Goal: Task Accomplishment & Management: Manage account settings

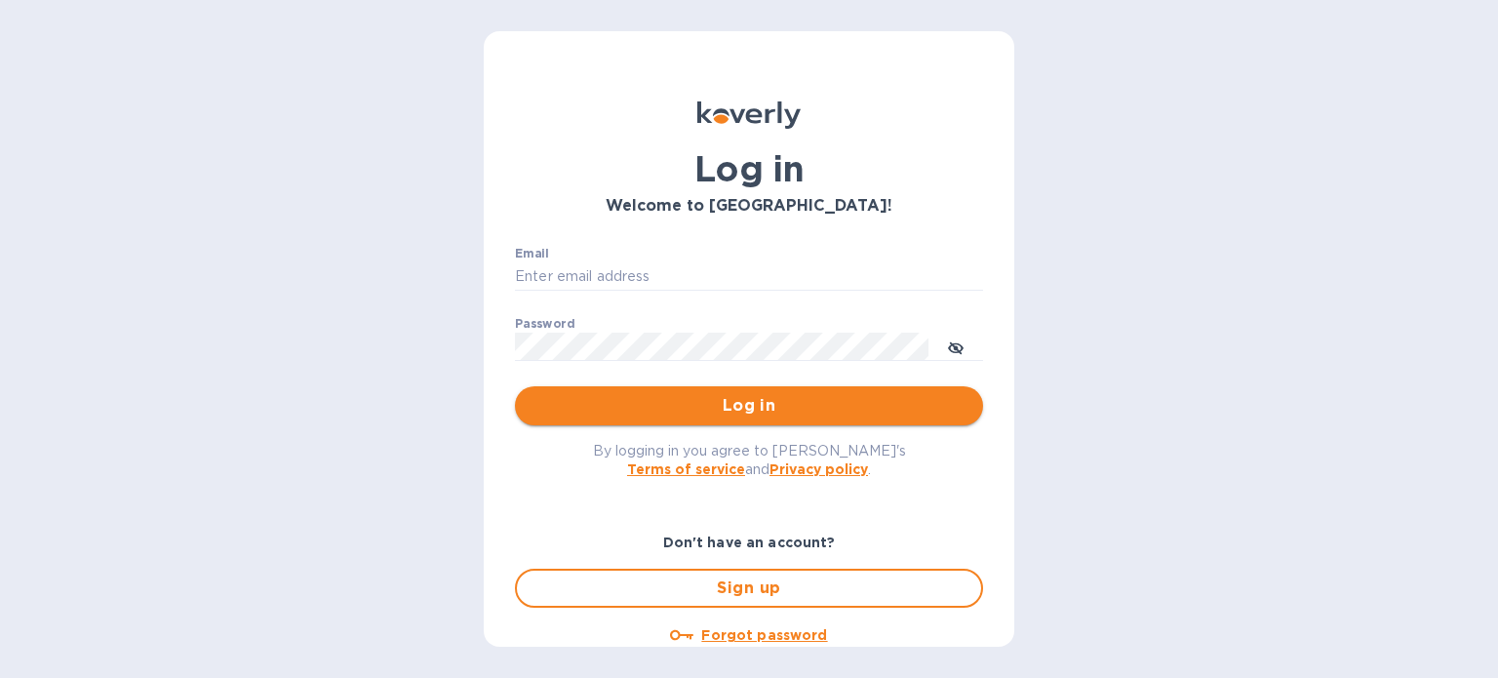
type input "contanliquor@gmail.com"
click at [744, 407] on span "Log in" at bounding box center [749, 405] width 437 height 23
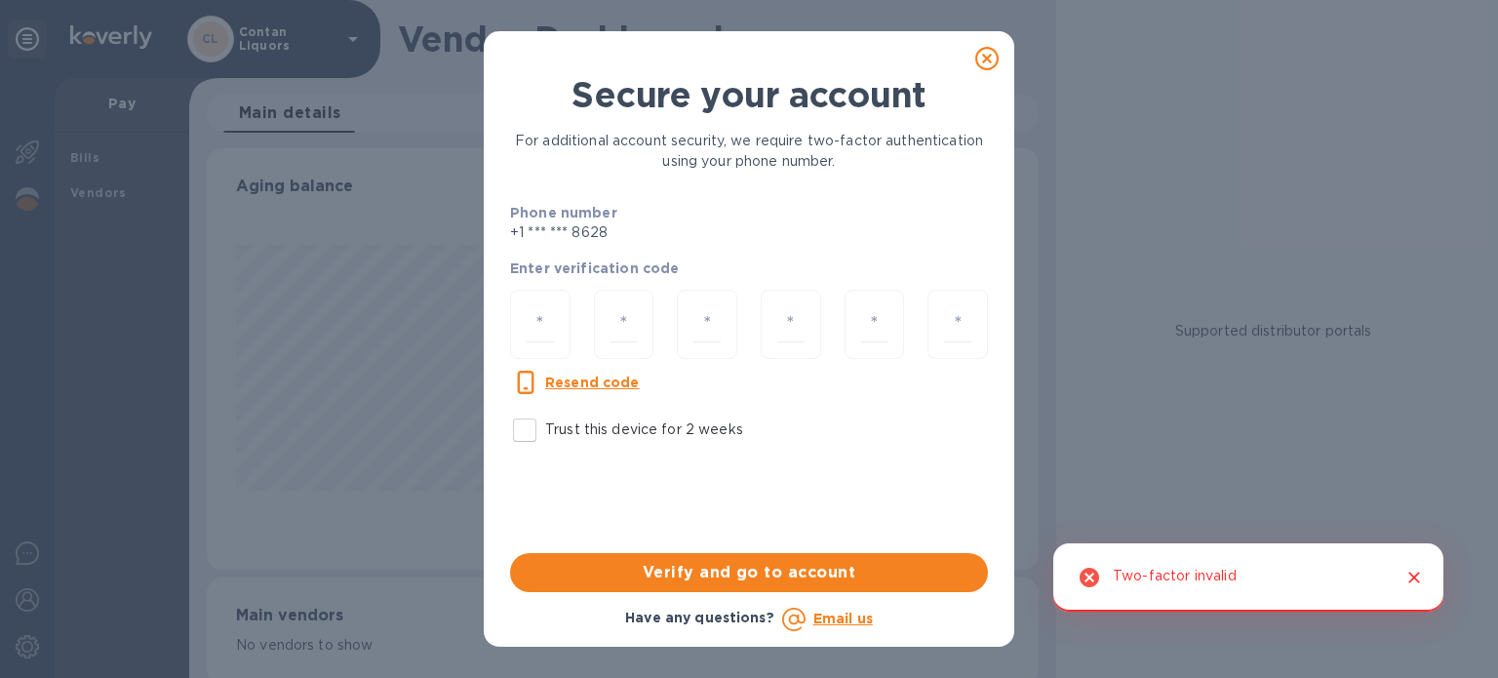
scroll to position [421, 823]
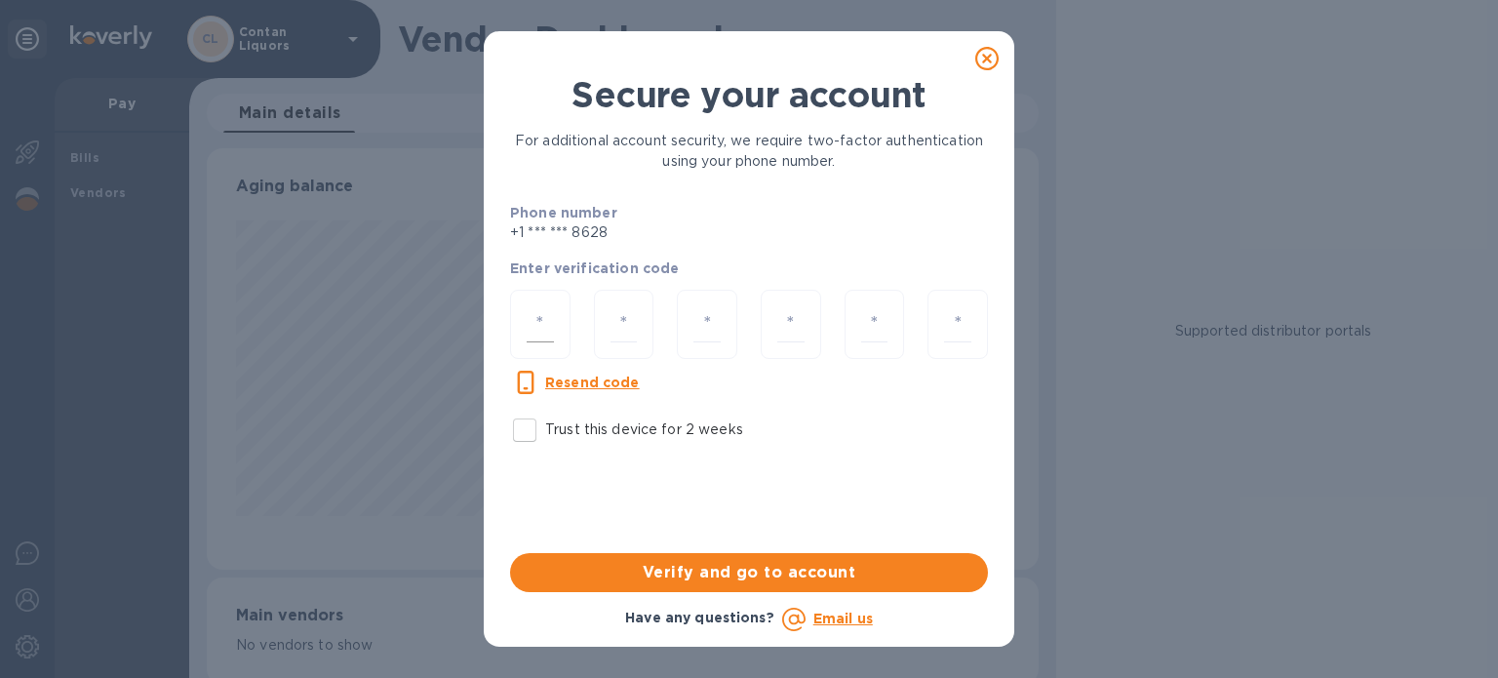
click at [560, 320] on div at bounding box center [540, 324] width 60 height 69
type input "5"
type input "7"
type input "5"
type input "1"
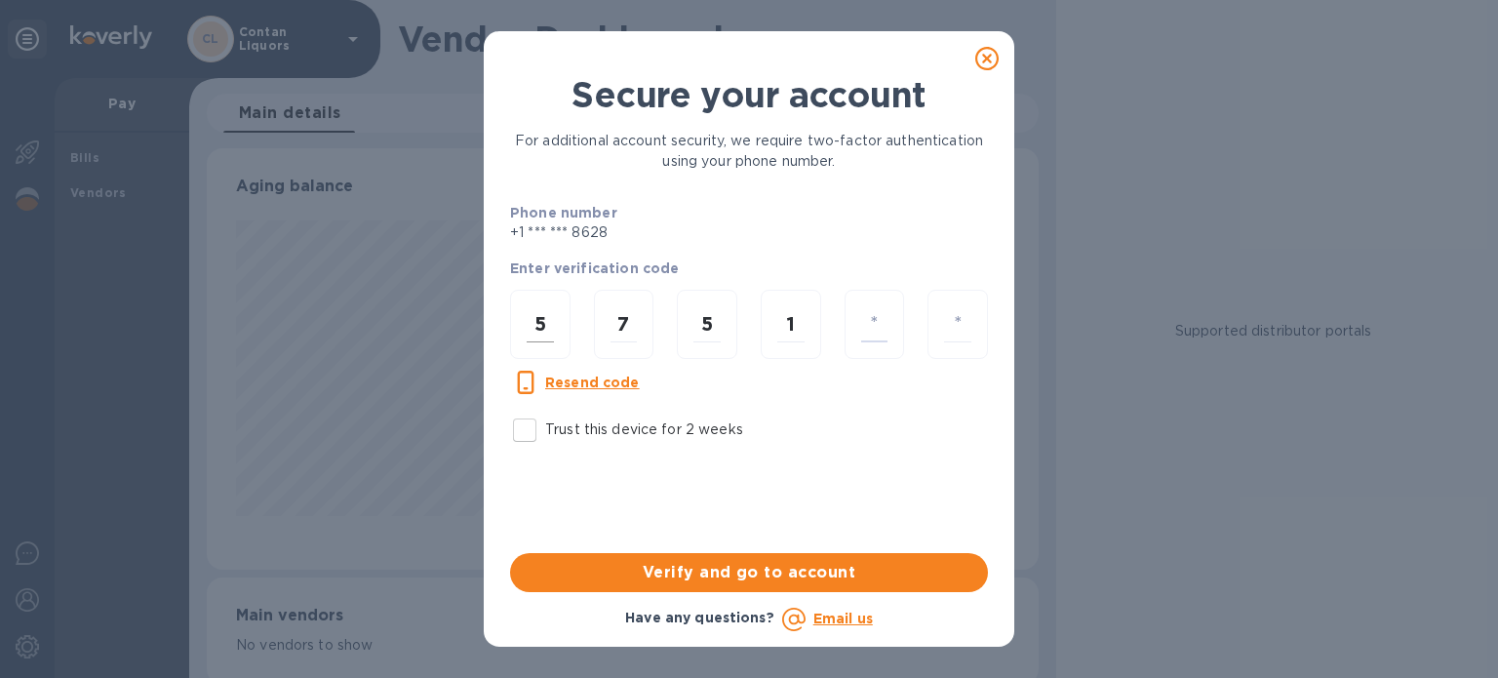
type input "4"
type input "9"
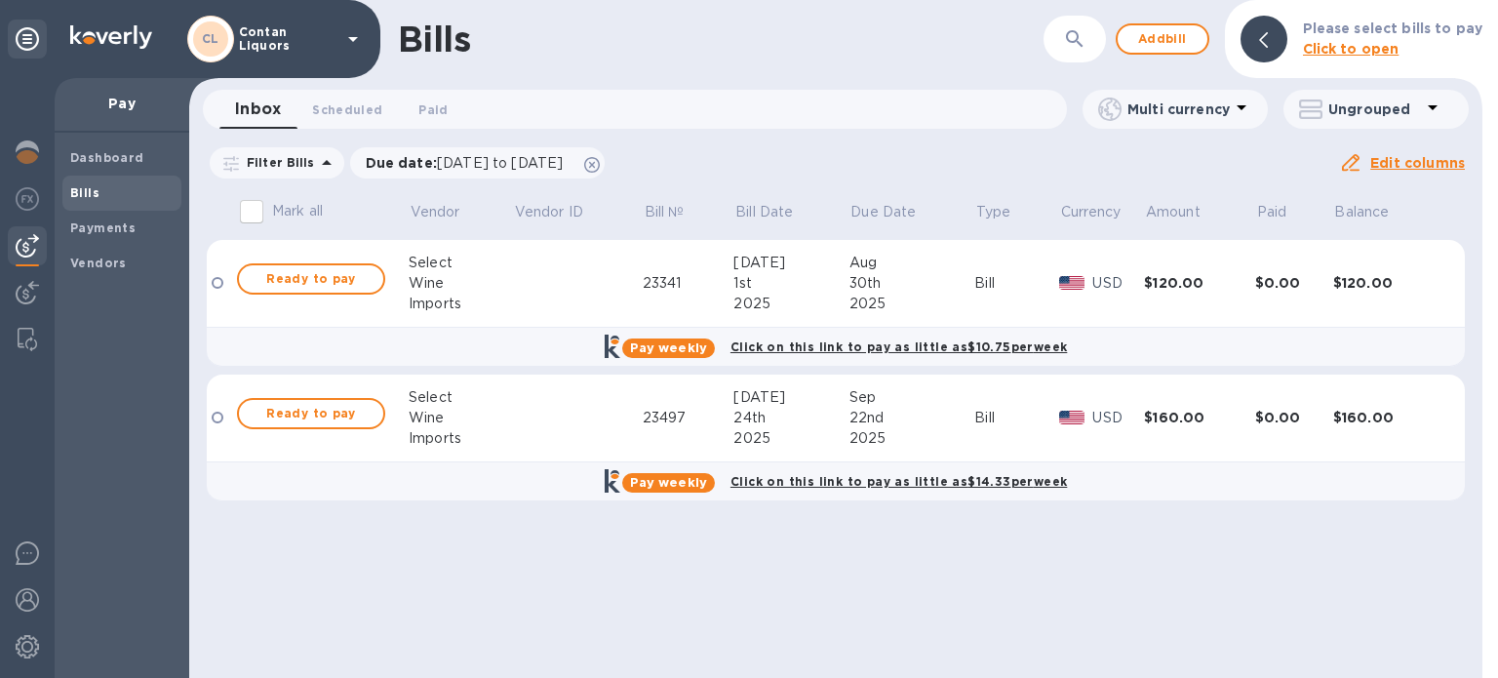
click at [213, 279] on div at bounding box center [218, 283] width 12 height 12
click at [122, 112] on p "Pay" at bounding box center [121, 104] width 103 height 20
click at [98, 226] on b "Payments" at bounding box center [102, 227] width 65 height 15
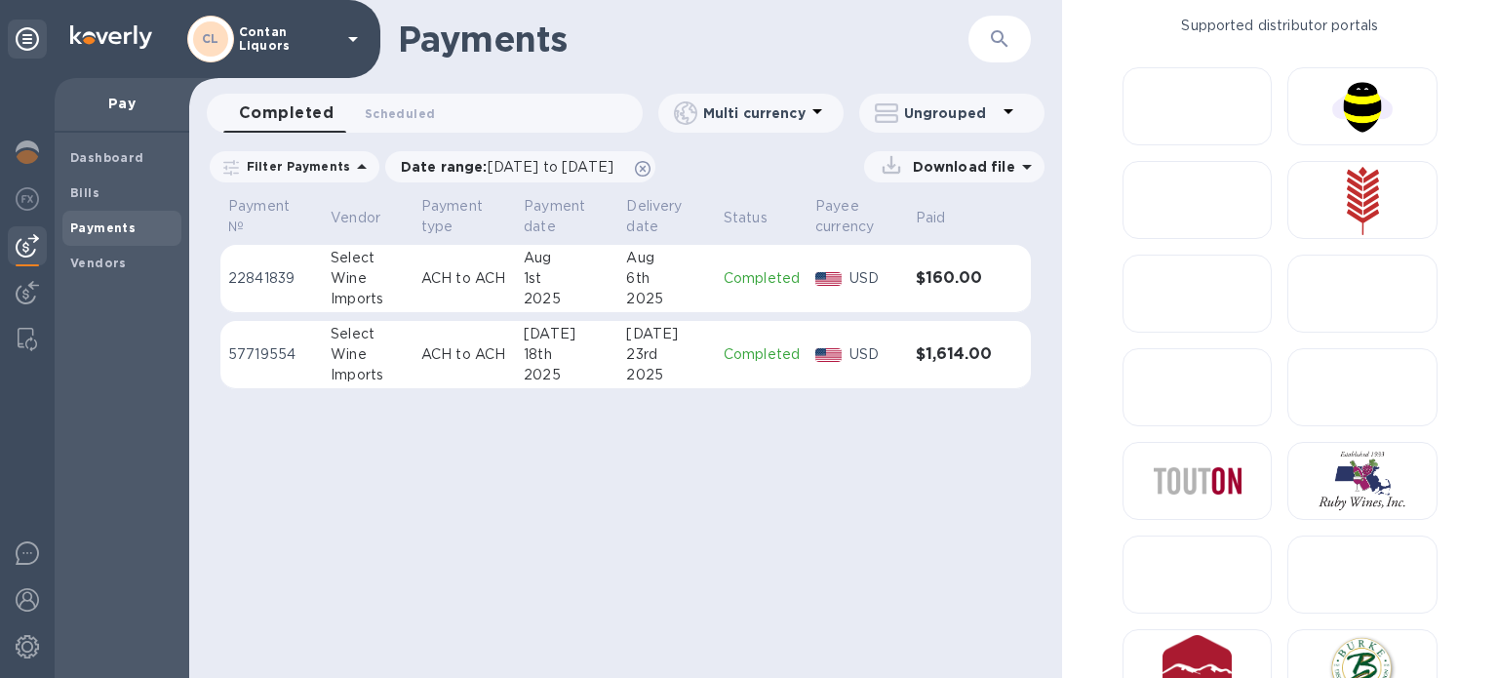
click at [122, 113] on div "Pay" at bounding box center [122, 105] width 135 height 55
click at [123, 98] on p "Pay" at bounding box center [121, 104] width 103 height 20
click at [125, 100] on p "Pay" at bounding box center [121, 104] width 103 height 20
click at [84, 186] on b "Bills" at bounding box center [84, 192] width 29 height 15
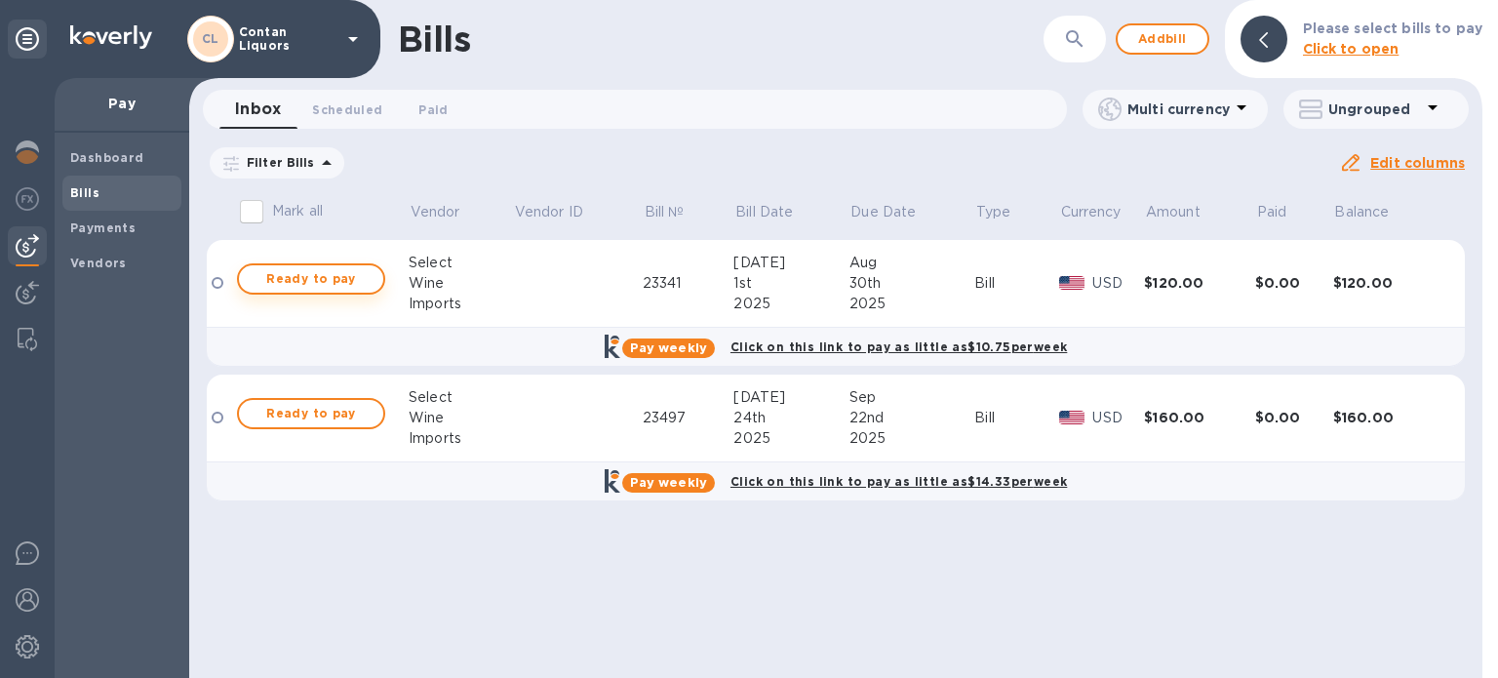
click at [281, 280] on span "Ready to pay" at bounding box center [311, 278] width 113 height 23
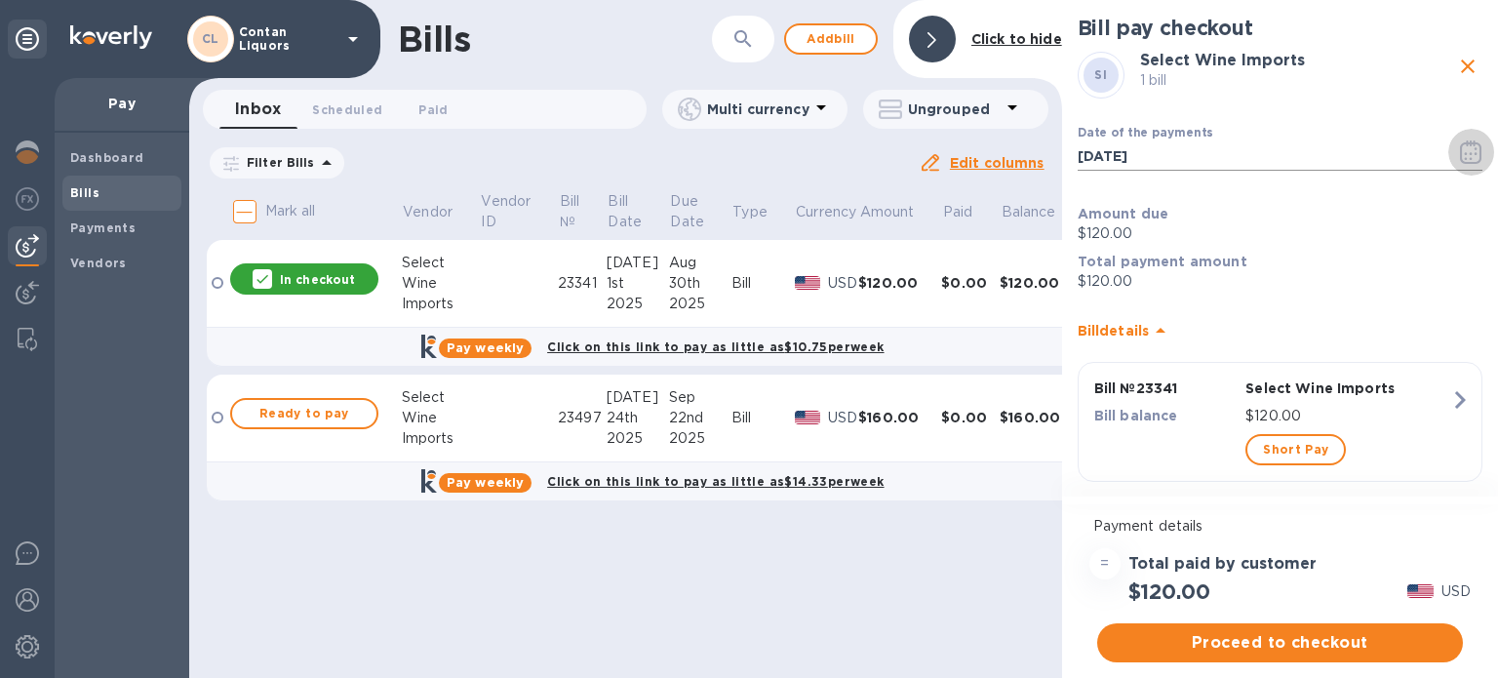
click at [1470, 154] on icon "button" at bounding box center [1471, 153] width 3 height 3
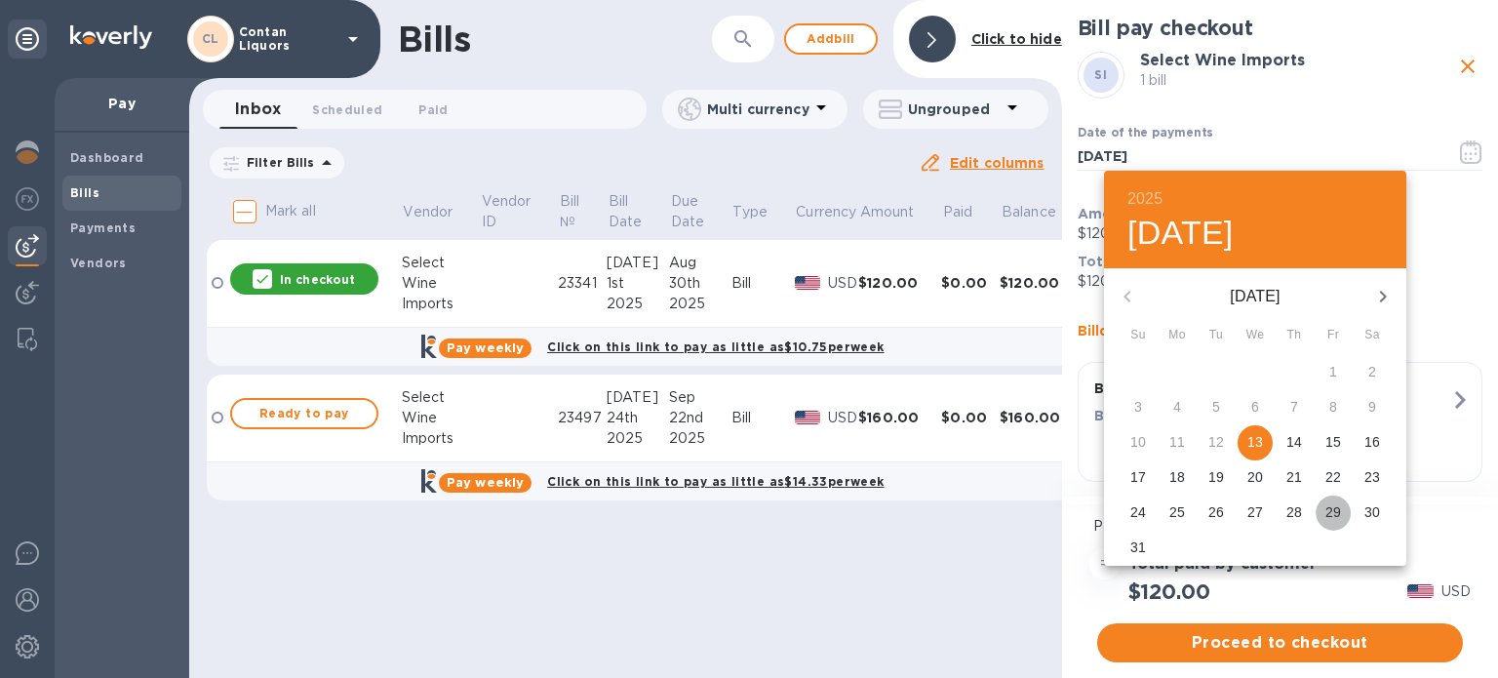
click at [1336, 509] on p "29" at bounding box center [1333, 512] width 16 height 20
type input "[DATE]"
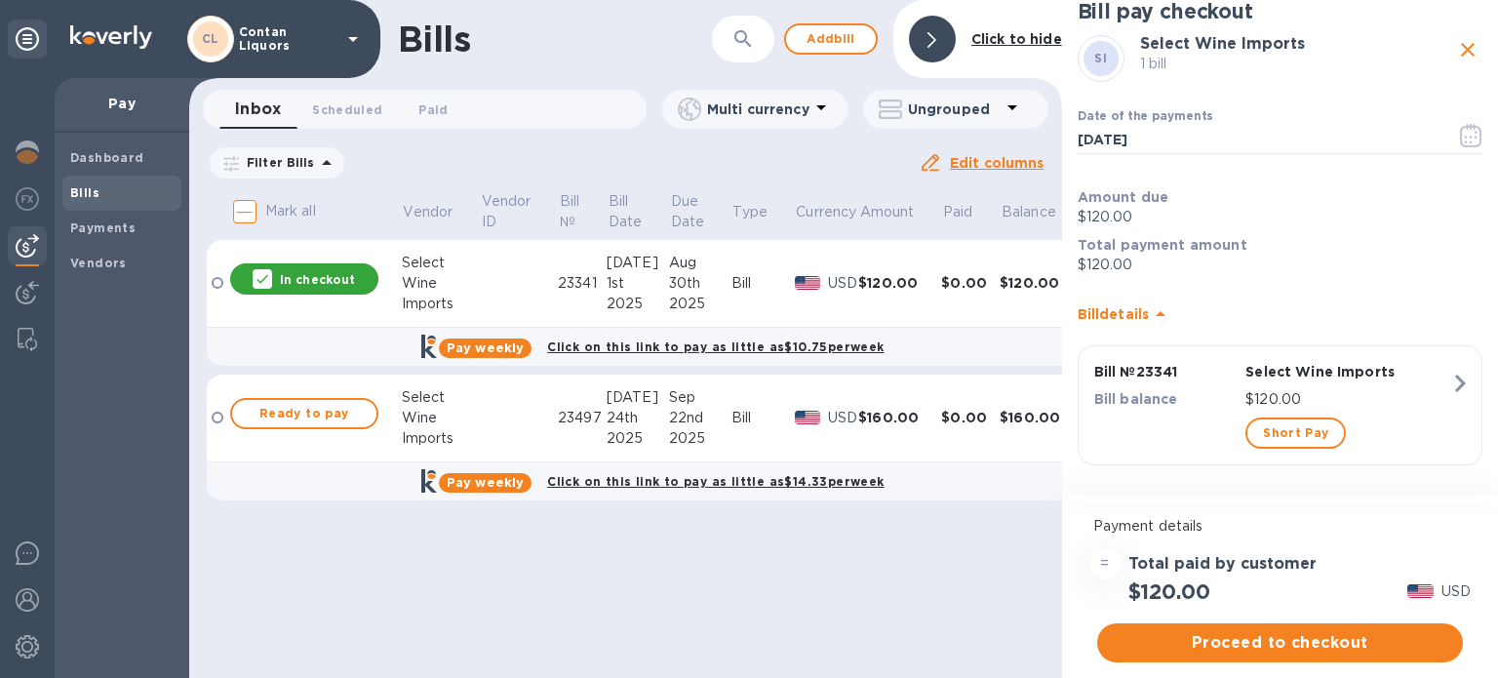
scroll to position [21, 0]
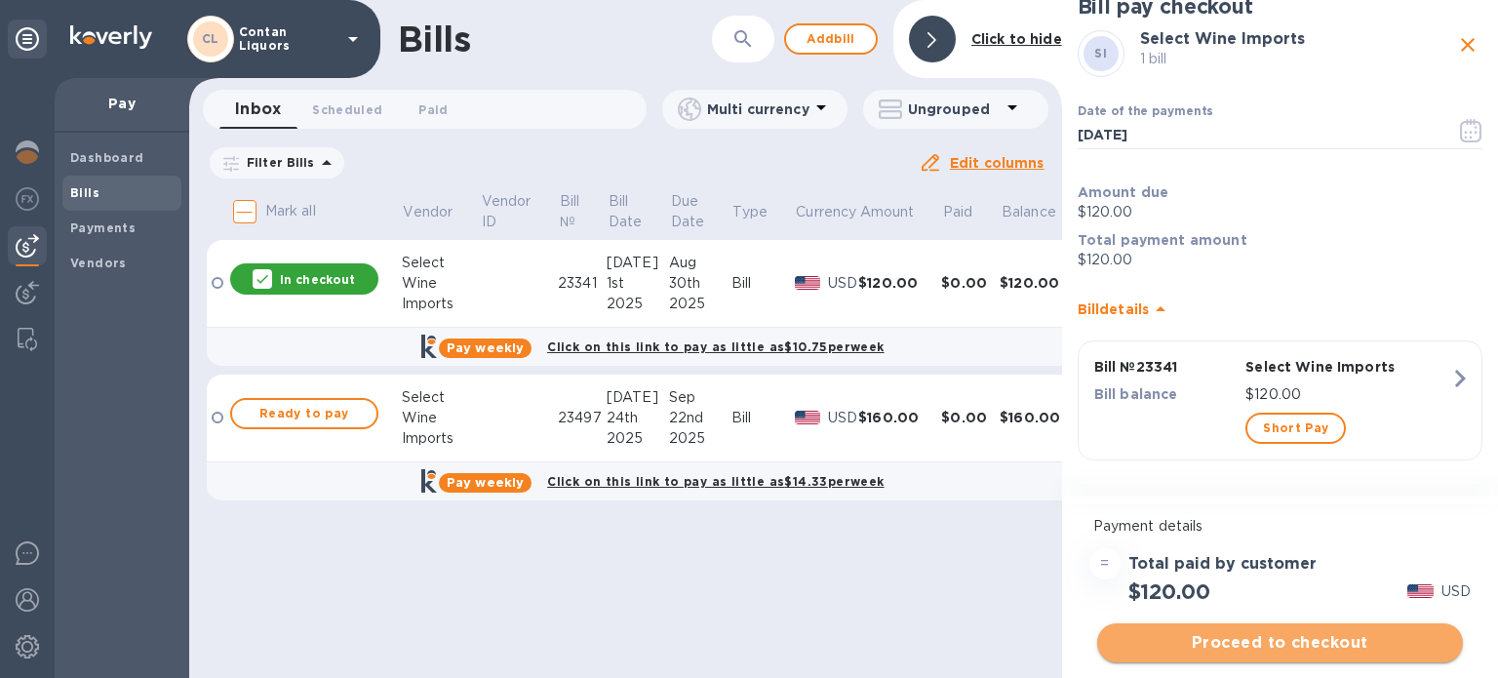
click at [1299, 644] on span "Proceed to checkout" at bounding box center [1280, 642] width 334 height 23
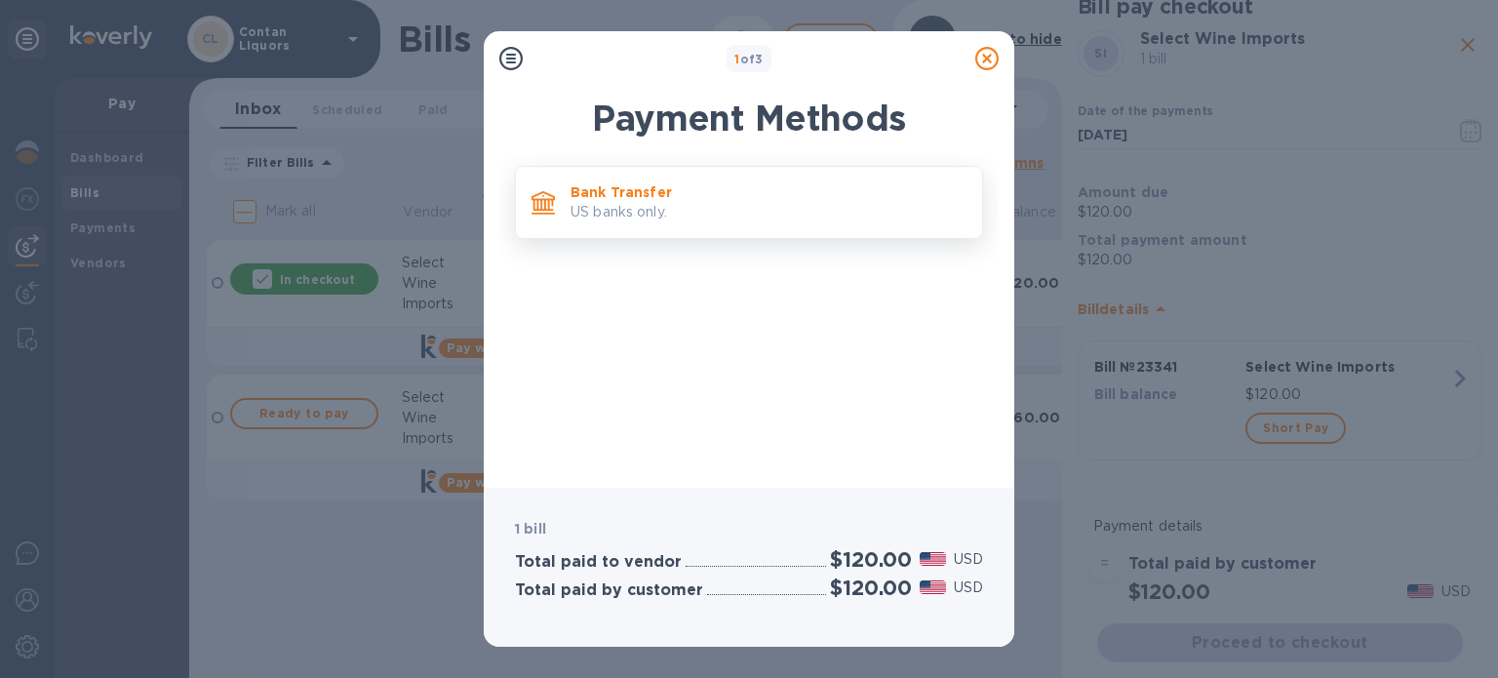
click at [657, 190] on p "Bank Transfer" at bounding box center [769, 192] width 396 height 20
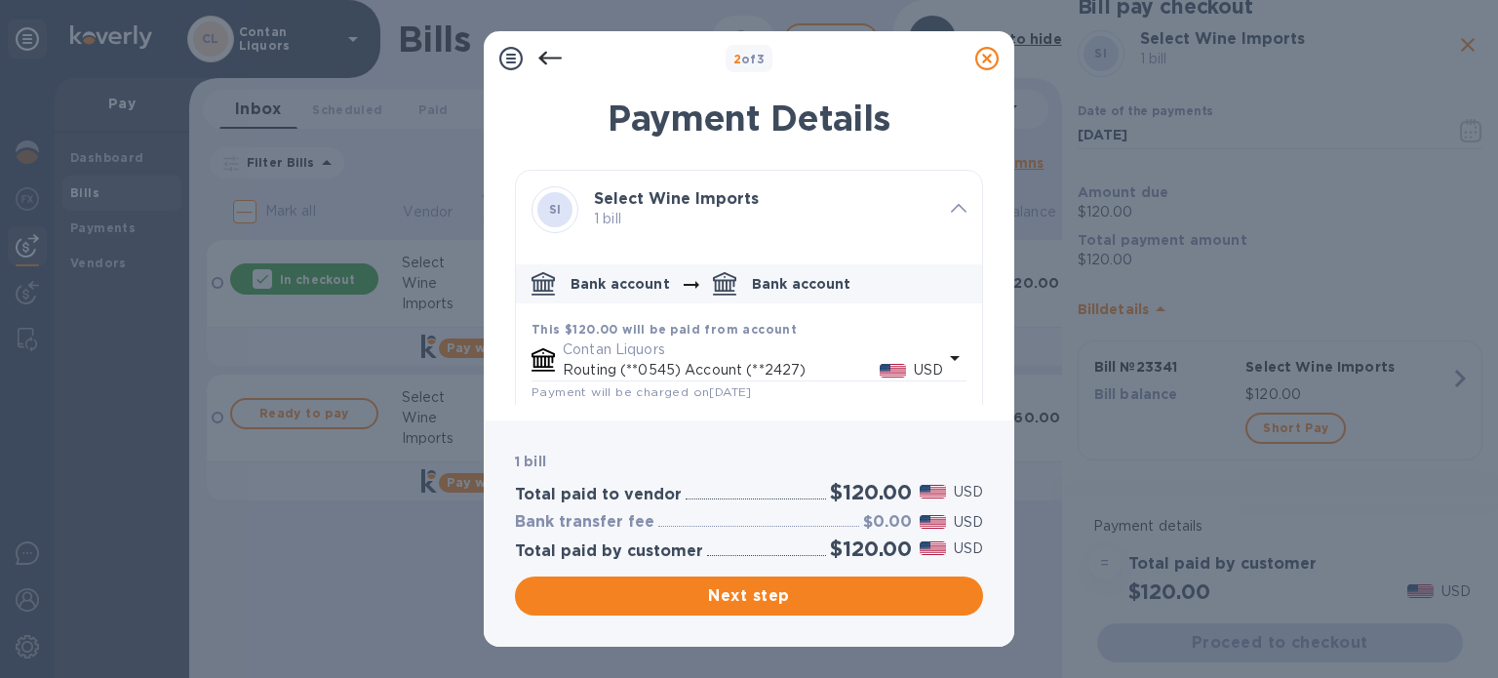
scroll to position [98, 0]
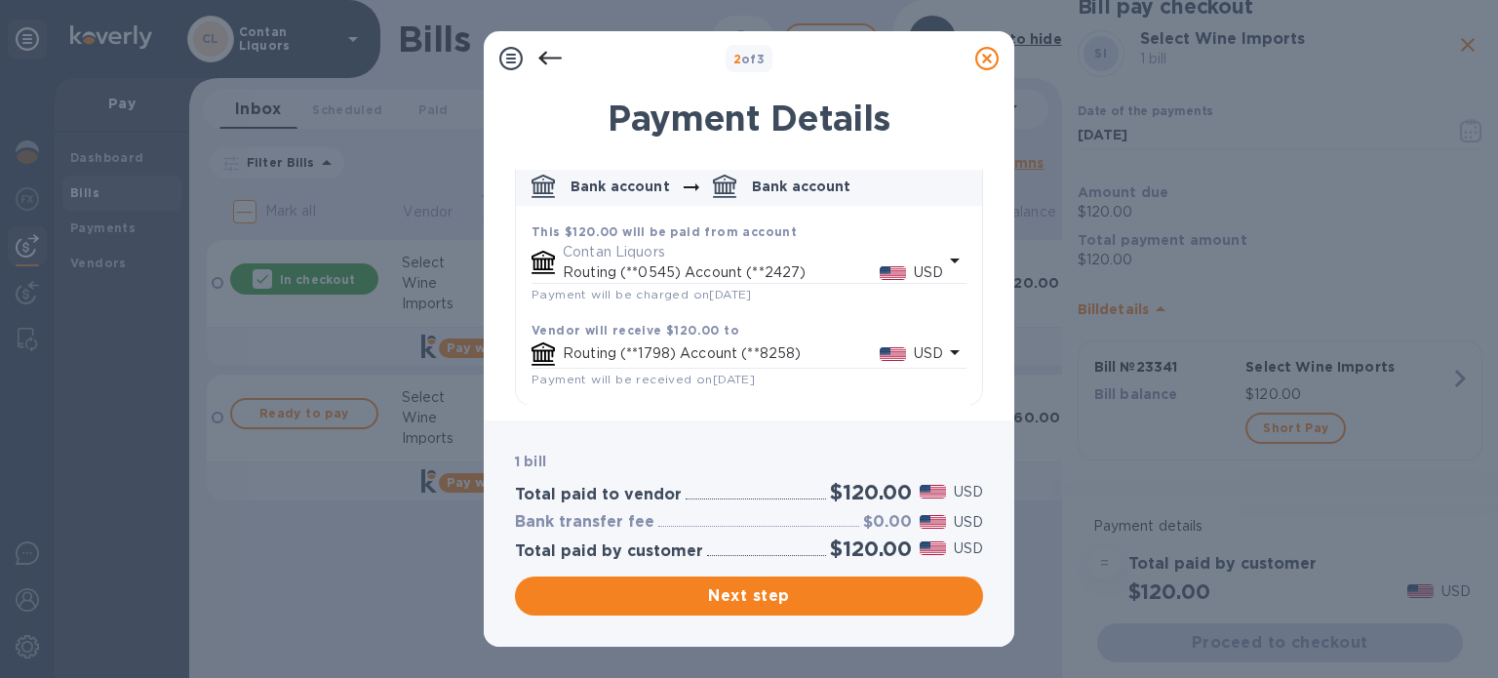
click at [737, 270] on p "Routing (**0545) Account (**2427)" at bounding box center [721, 272] width 317 height 20
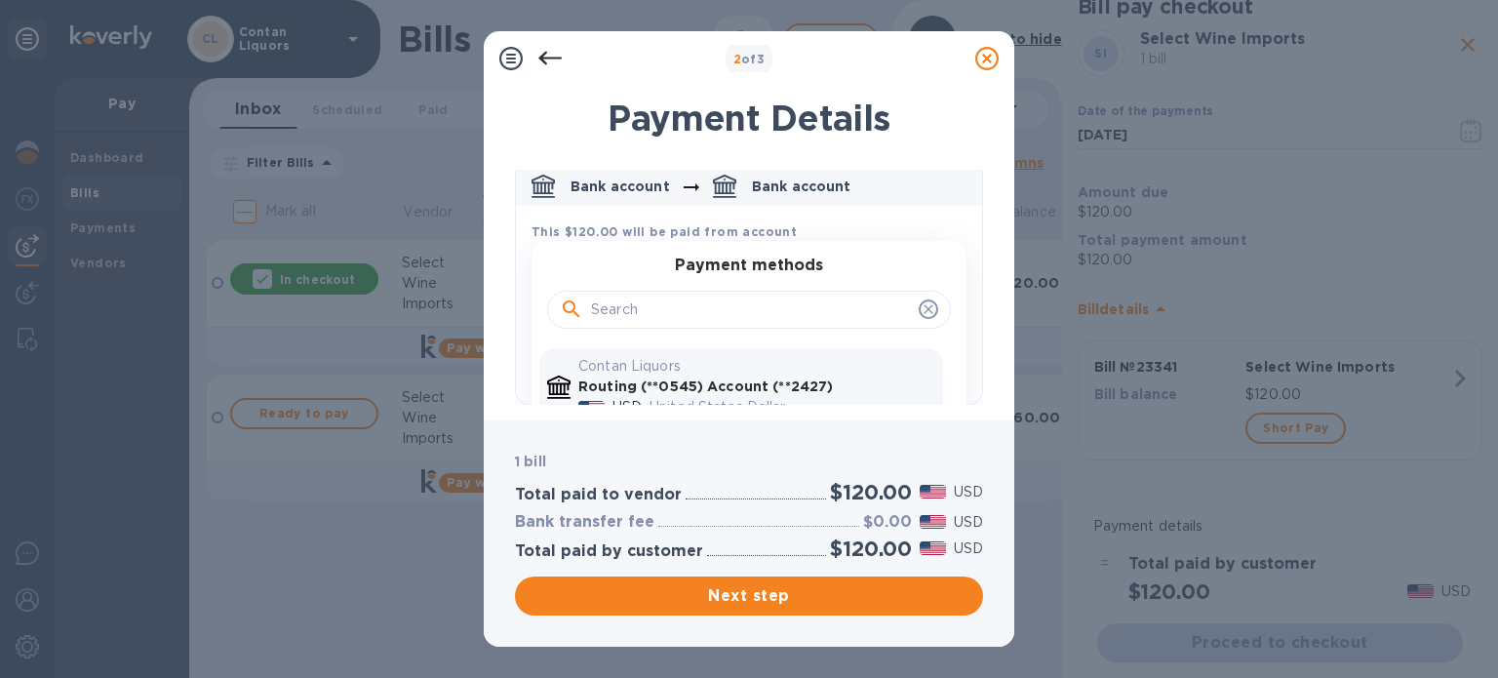
click at [707, 383] on b "Routing (**0545) Account (**2427)" at bounding box center [705, 386] width 255 height 16
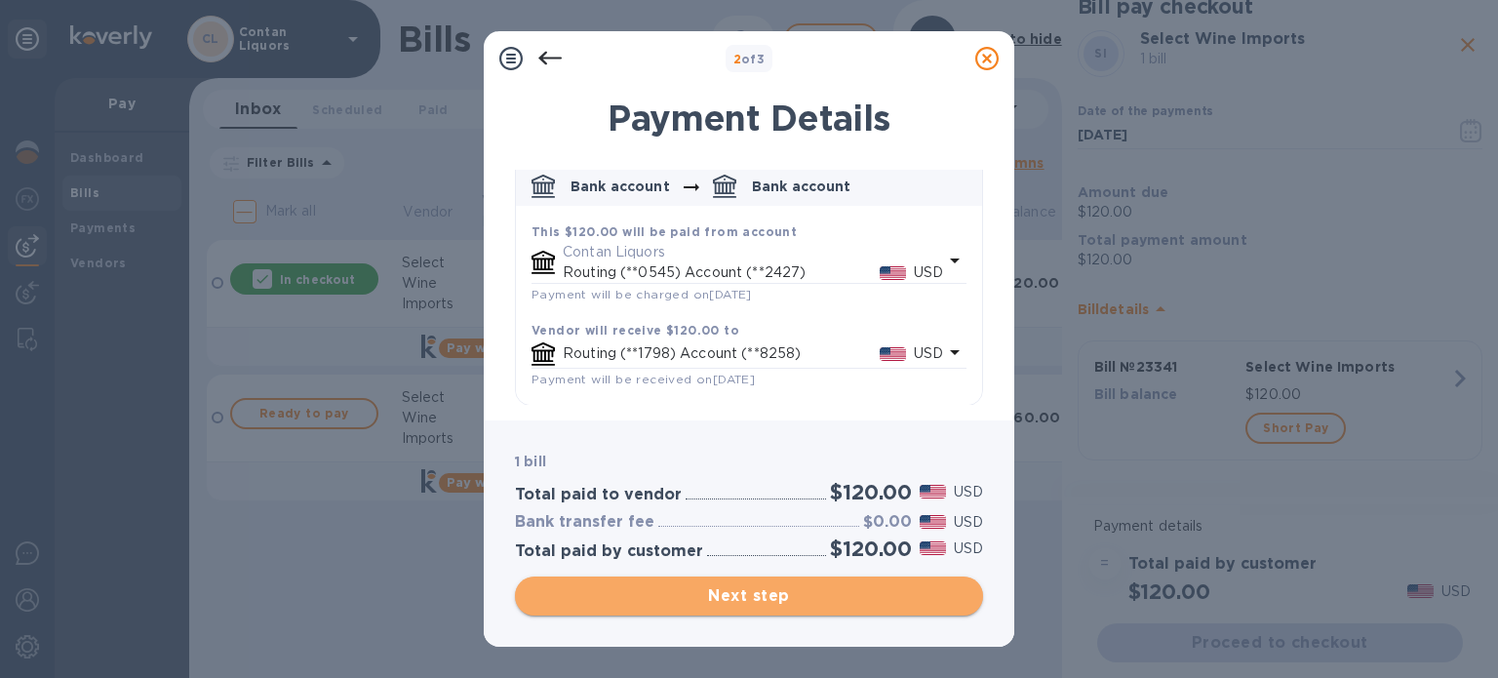
click at [732, 597] on span "Next step" at bounding box center [749, 595] width 437 height 23
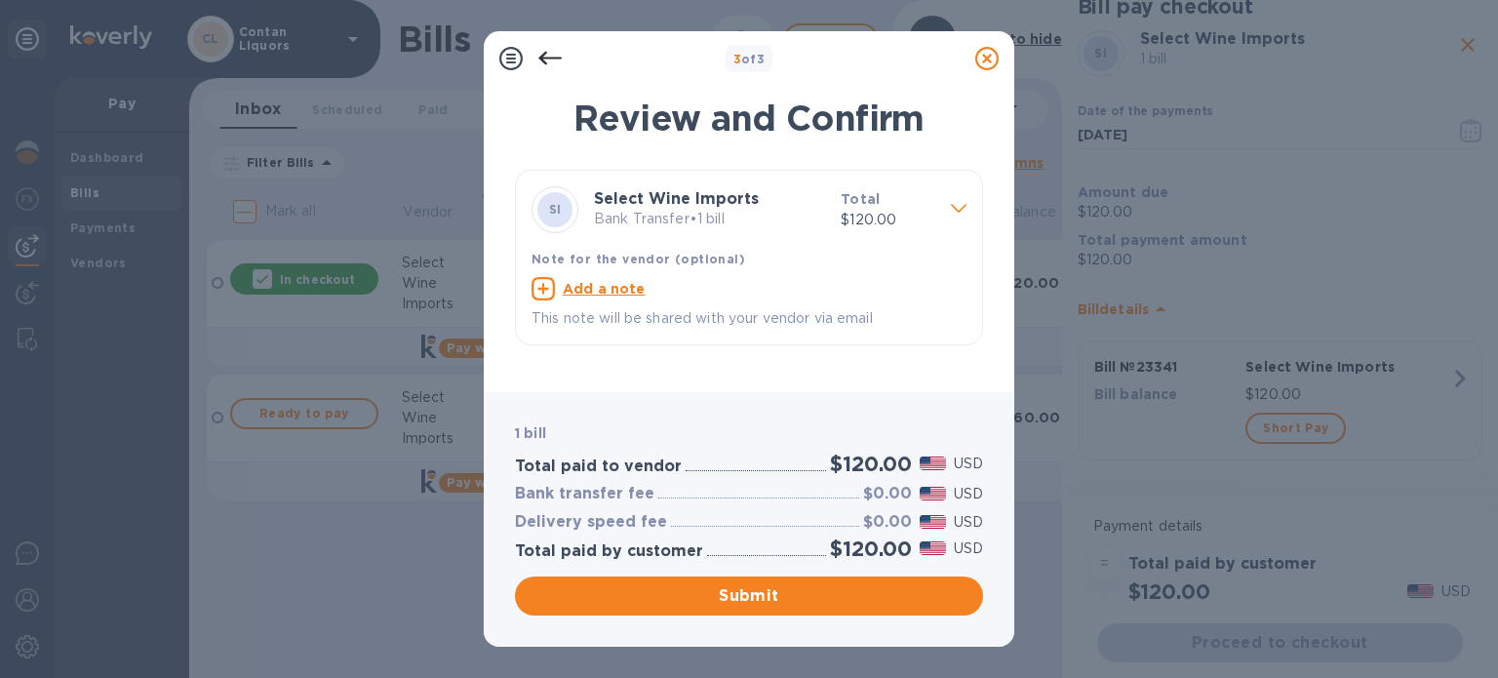
click at [623, 287] on u "Add a note" at bounding box center [604, 289] width 83 height 16
click at [601, 292] on textarea at bounding box center [733, 291] width 404 height 17
paste textarea "23341"
type textarea "23341"
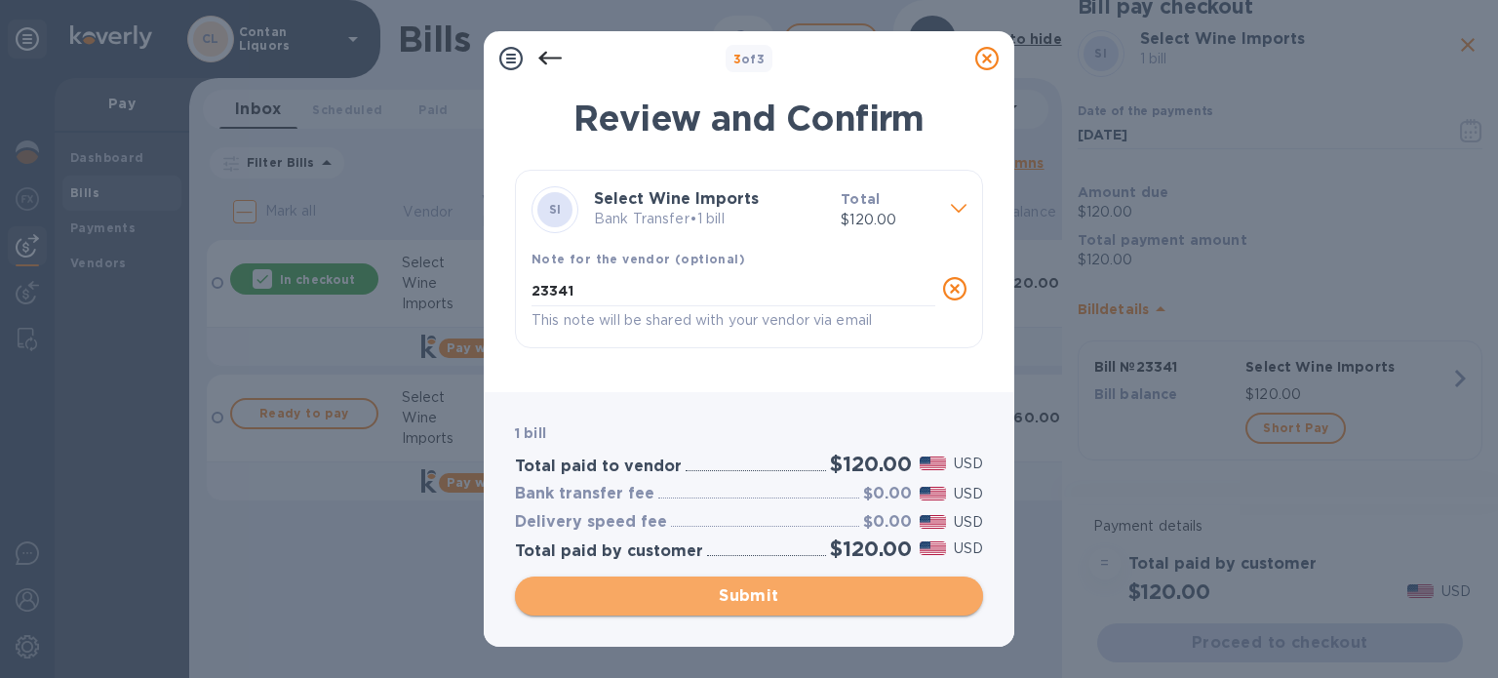
click at [749, 590] on span "Submit" at bounding box center [749, 595] width 437 height 23
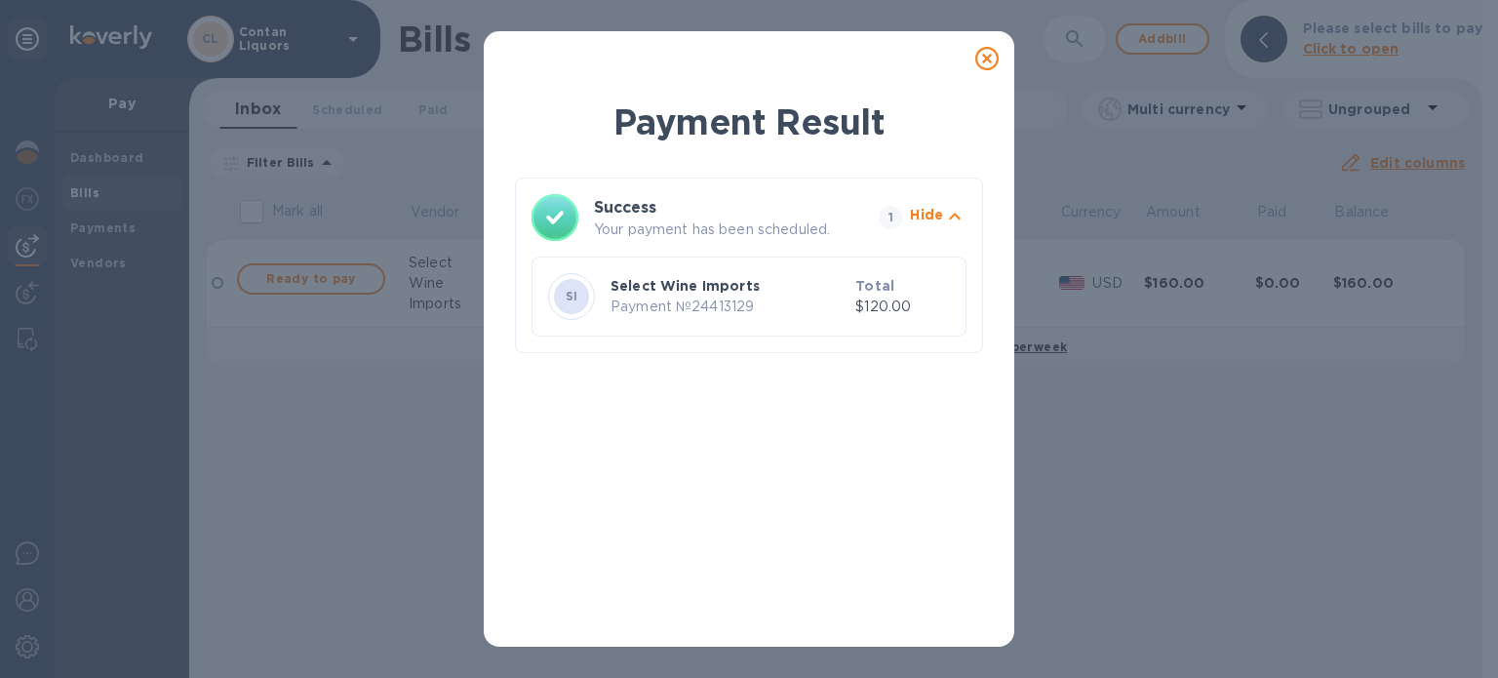
click at [987, 58] on icon at bounding box center [986, 58] width 23 height 23
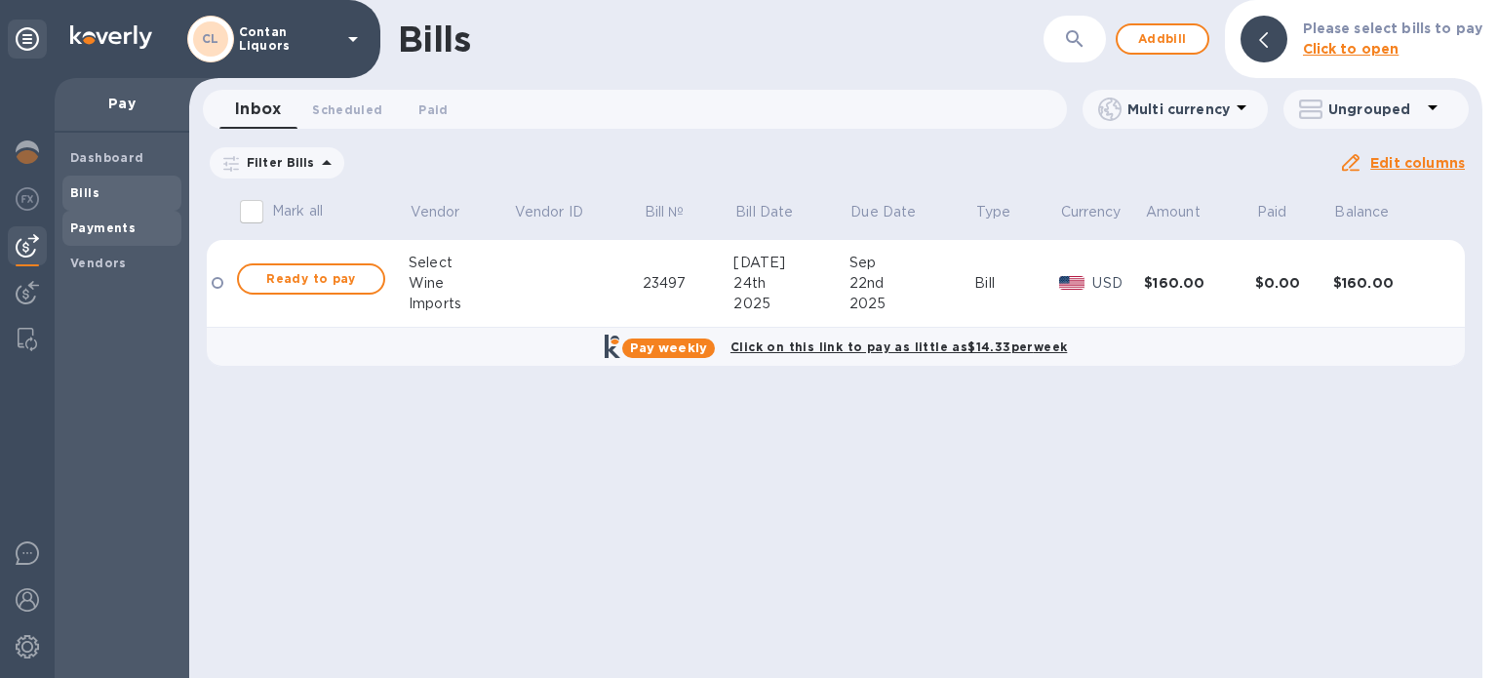
click at [101, 225] on b "Payments" at bounding box center [102, 227] width 65 height 15
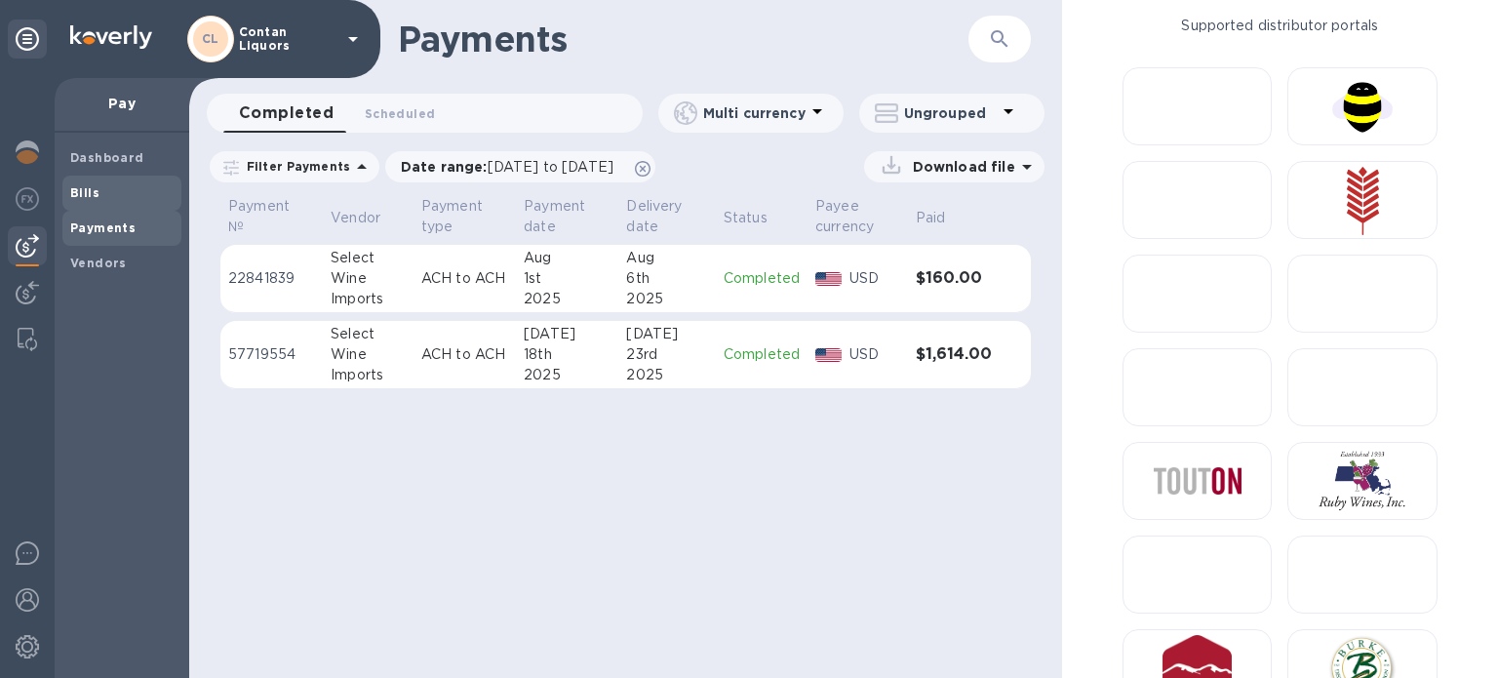
click at [95, 195] on b "Bills" at bounding box center [84, 192] width 29 height 15
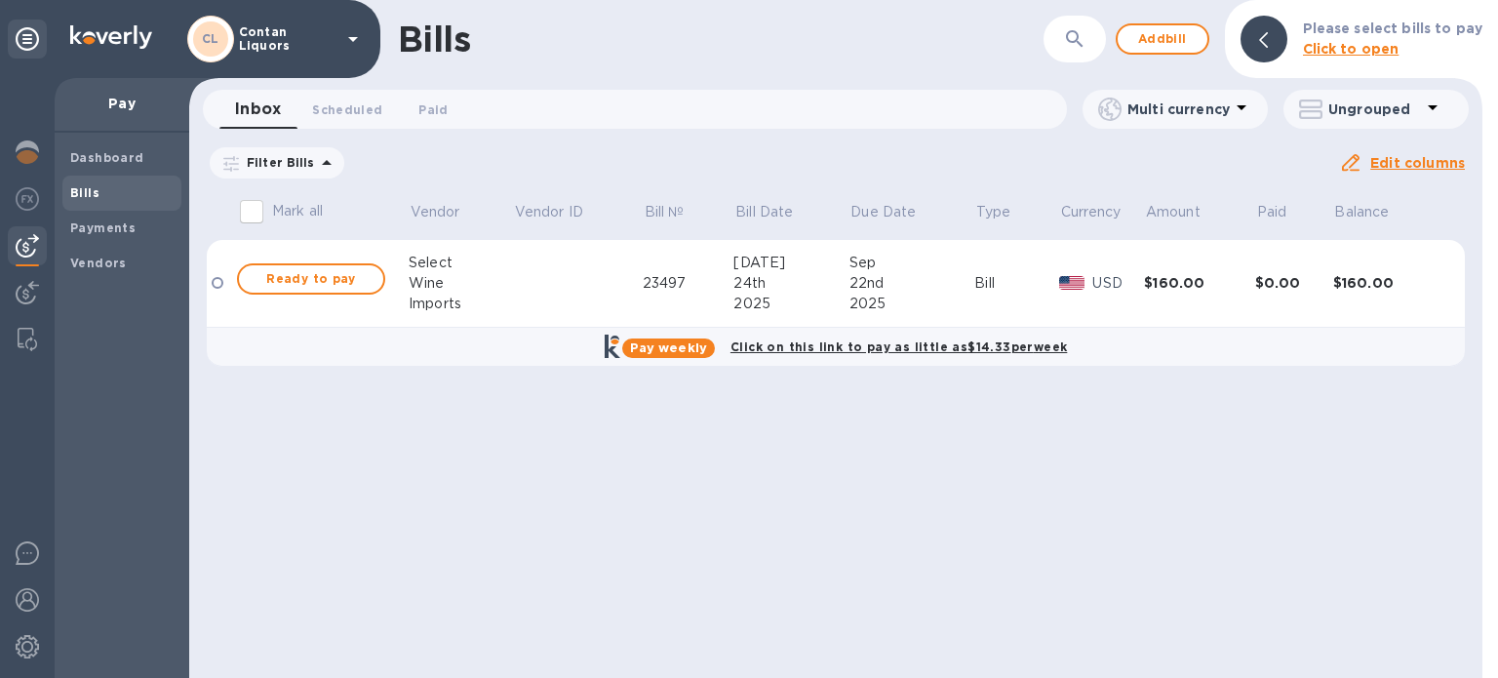
click at [1335, 53] on b "Click to open" at bounding box center [1351, 49] width 97 height 16
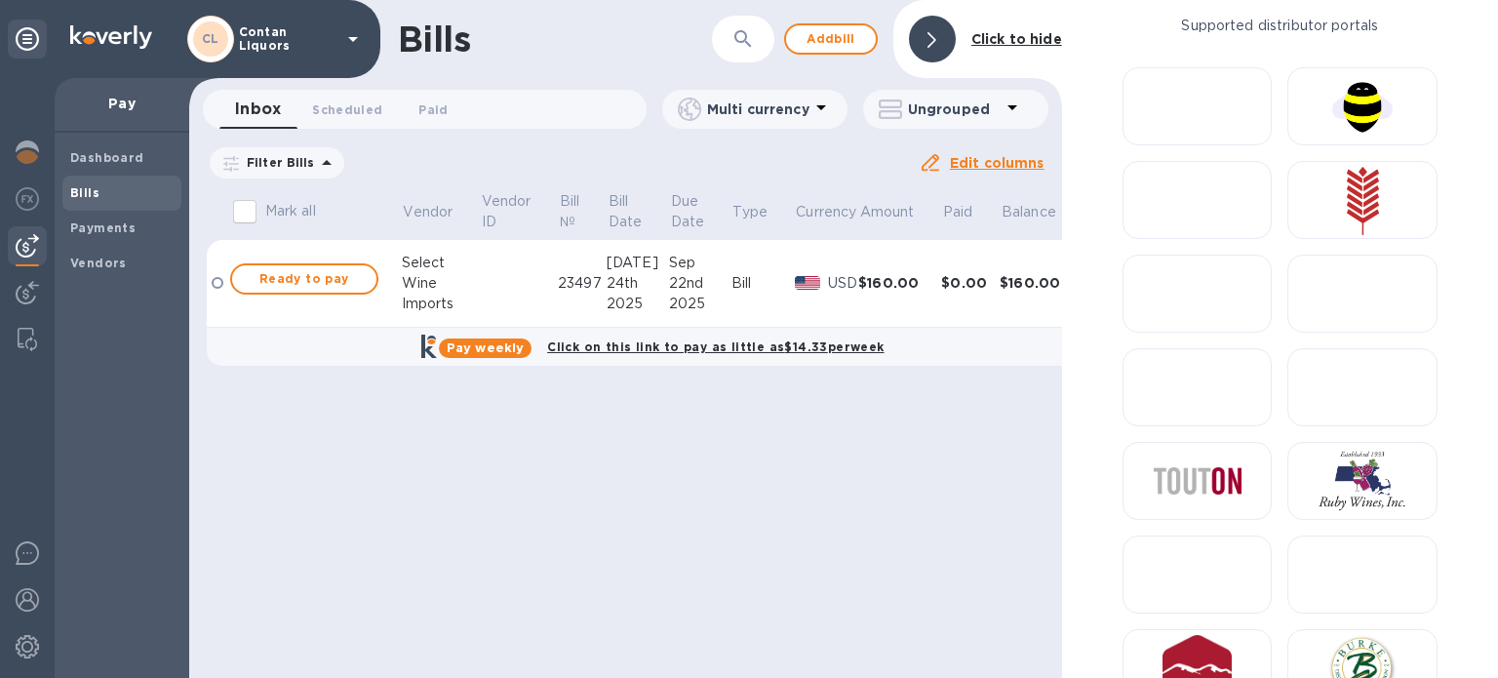
click at [491, 583] on div "Bills ​ Add [PERSON_NAME] to hide Inbox 0 Scheduled 0 Paid 0 Multi currency Ung…" at bounding box center [625, 339] width 873 height 678
click at [355, 104] on span "Scheduled 0" at bounding box center [347, 109] width 70 height 20
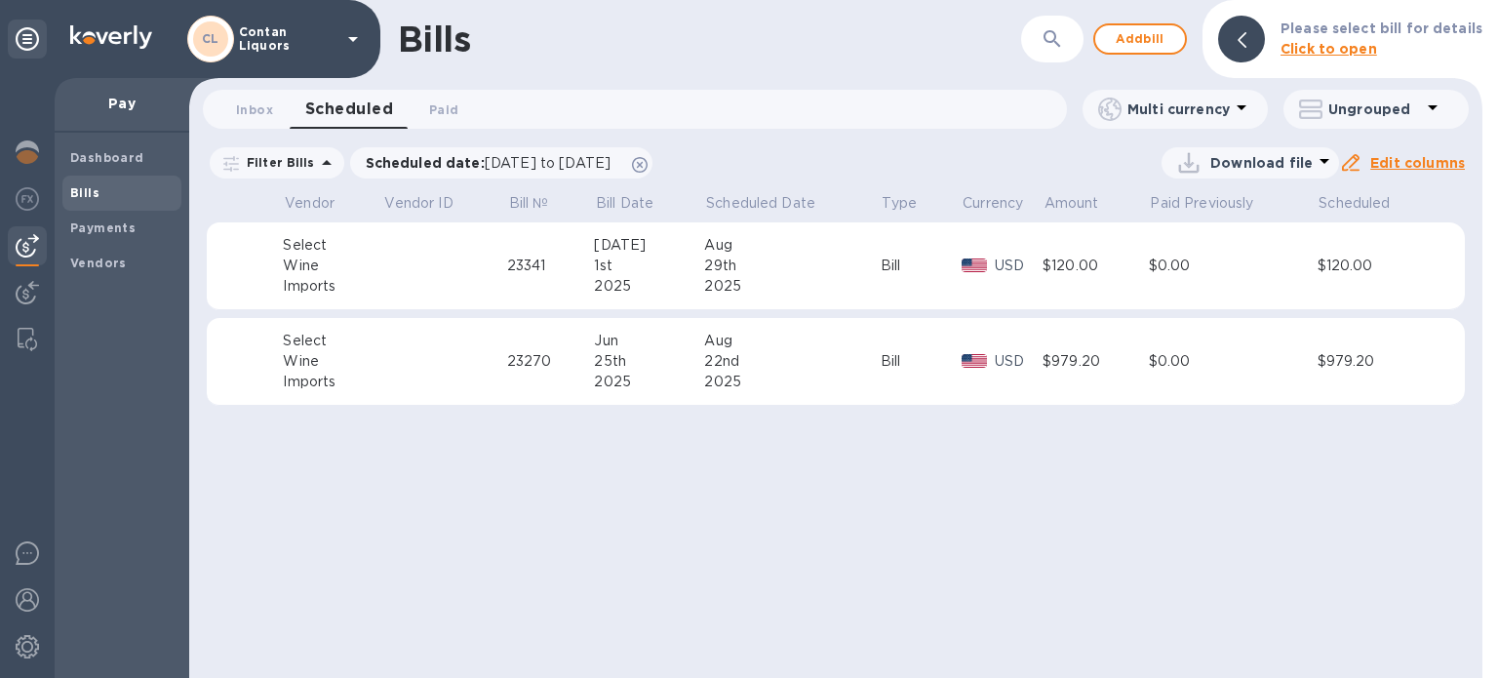
click at [343, 258] on div "Wine" at bounding box center [332, 266] width 99 height 20
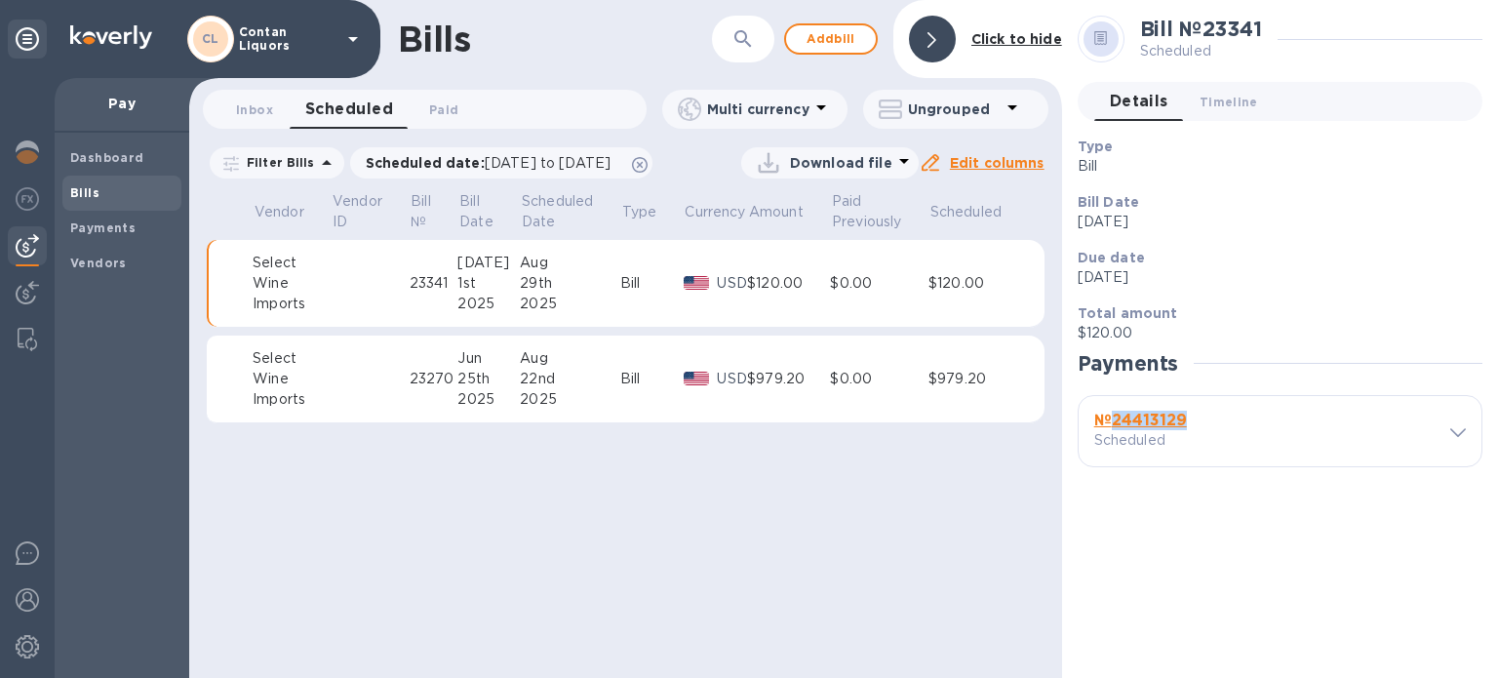
drag, startPoint x: 1216, startPoint y: 423, endPoint x: 1115, endPoint y: 424, distance: 101.4
click at [1115, 424] on h3 "№ 24413129" at bounding box center [1177, 421] width 167 height 19
copy b "24413129"
click at [1299, 447] on div "№ 24413129 Scheduled" at bounding box center [1264, 431] width 349 height 47
click at [1469, 431] on div "№ 24413129 Scheduled" at bounding box center [1280, 431] width 403 height 70
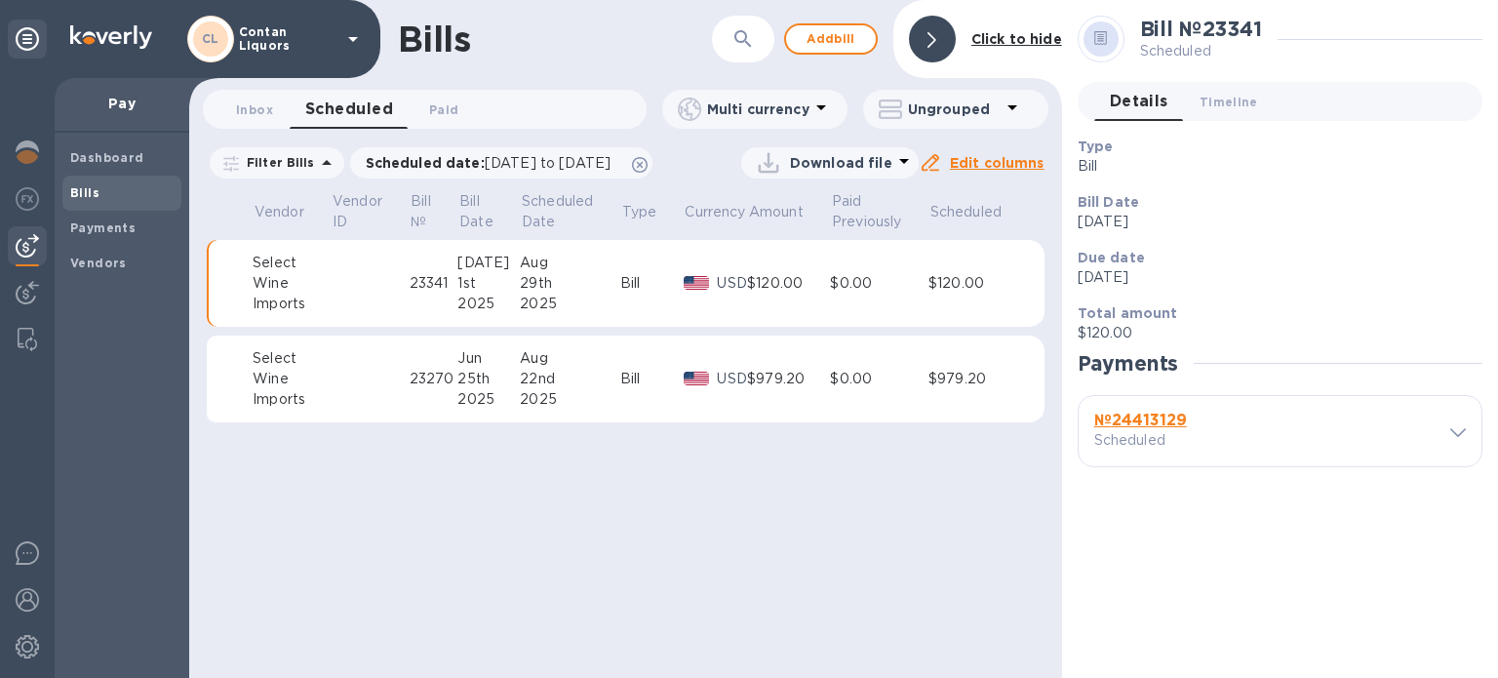
click at [1461, 433] on icon at bounding box center [1458, 432] width 16 height 9
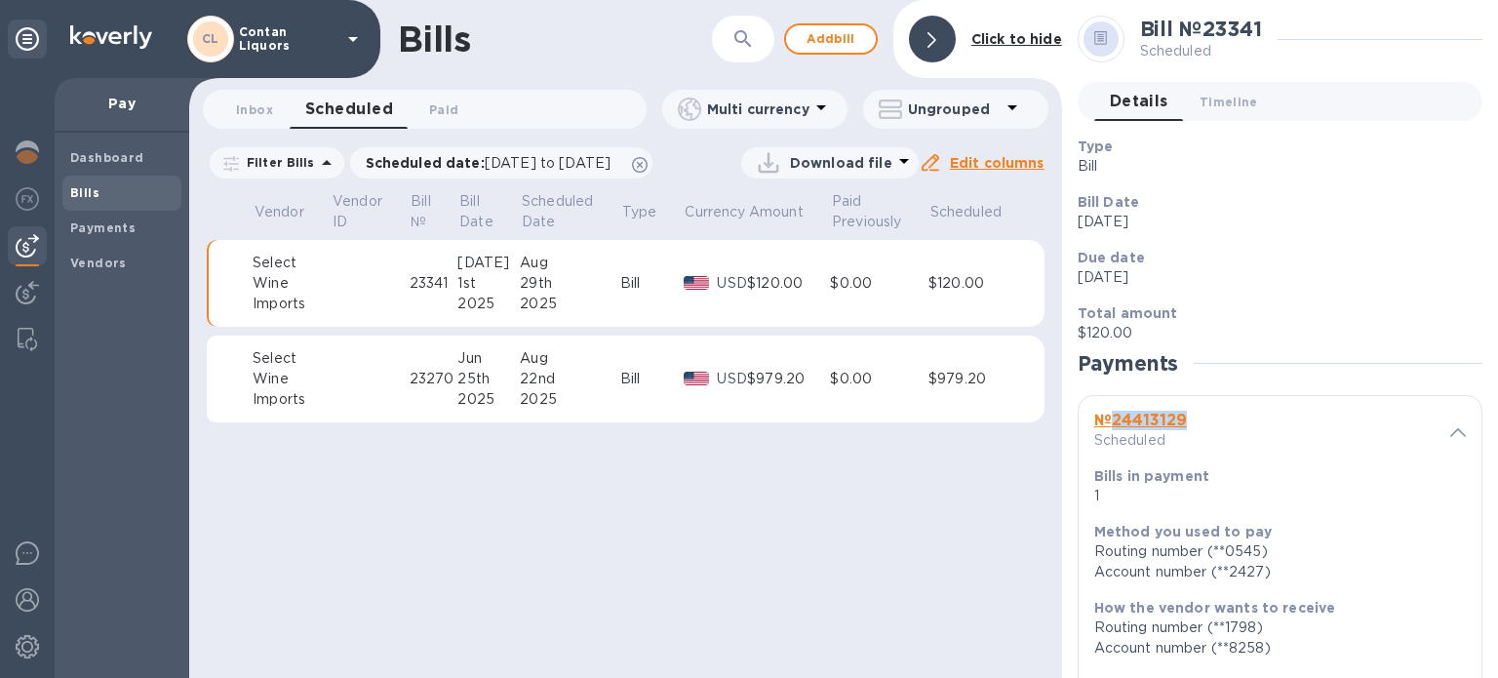
drag, startPoint x: 1201, startPoint y: 423, endPoint x: 1118, endPoint y: 423, distance: 83.9
click at [1118, 423] on h3 "№ 24413129" at bounding box center [1177, 421] width 167 height 19
copy b "24413129"
click at [242, 104] on span "Inbox 0" at bounding box center [254, 109] width 37 height 20
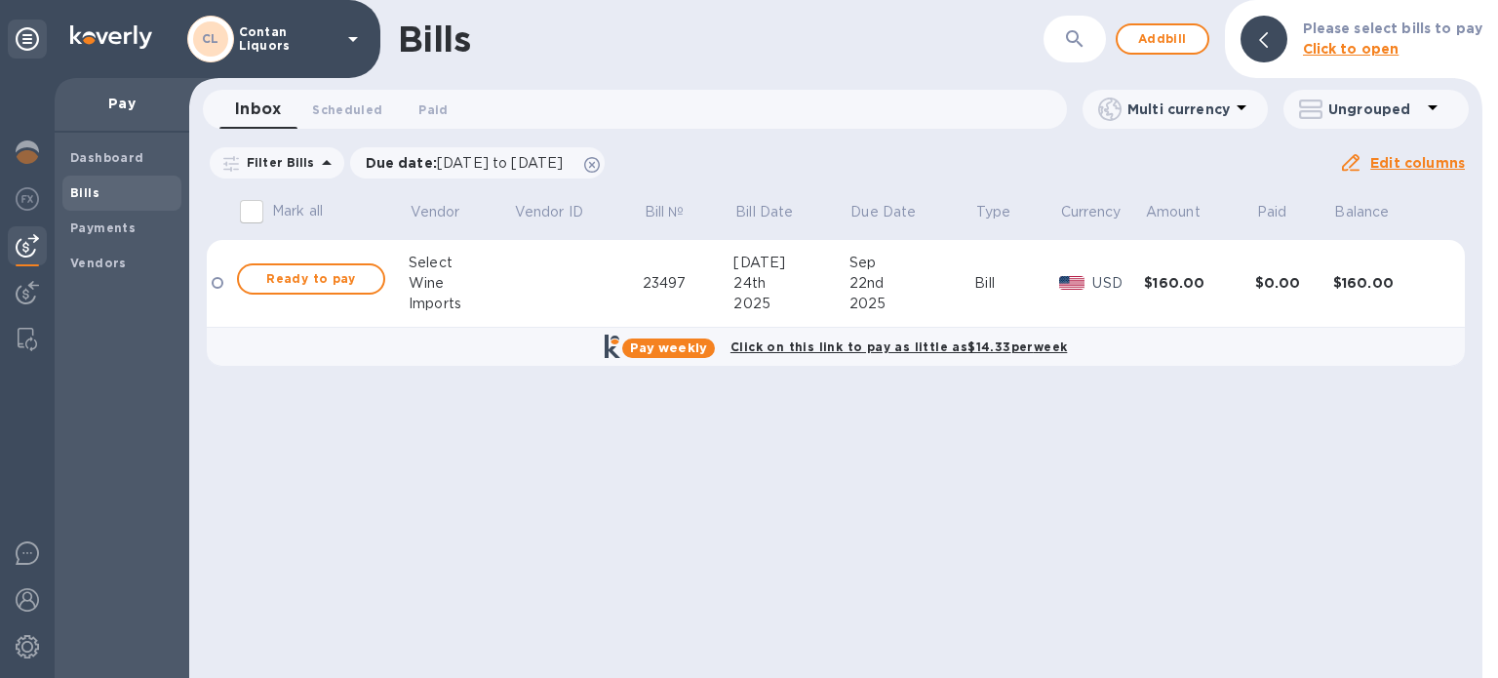
click at [1436, 163] on u "Edit columns" at bounding box center [1417, 163] width 95 height 16
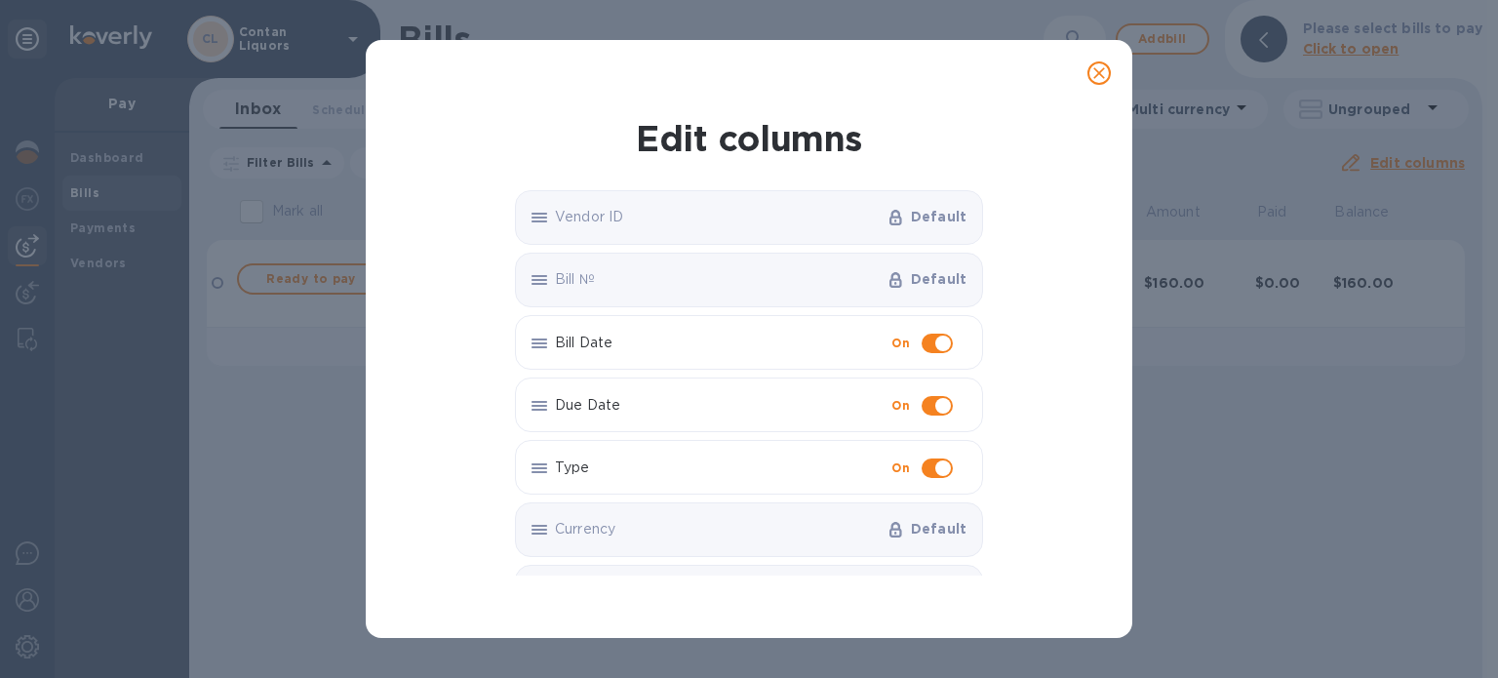
click at [1104, 75] on icon "close" at bounding box center [1099, 73] width 20 height 20
